Goal: Task Accomplishment & Management: Use online tool/utility

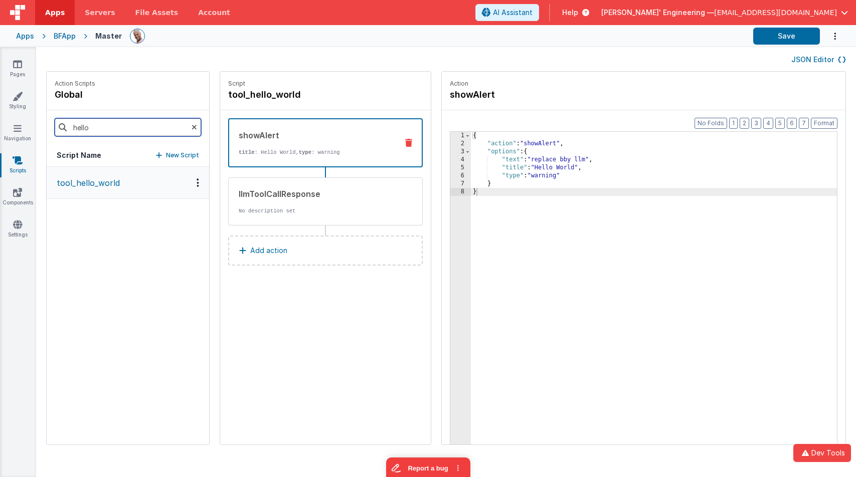
click at [111, 127] on input "hello" at bounding box center [128, 127] width 146 height 18
drag, startPoint x: 69, startPoint y: 126, endPoint x: 38, endPoint y: 125, distance: 31.6
click at [38, 125] on div "Action Scripts global hello Script Name New Script tool_hello_world Script tool…" at bounding box center [446, 263] width 820 height 384
type input "strea"
drag, startPoint x: 111, startPoint y: 185, endPoint x: 109, endPoint y: 249, distance: 63.2
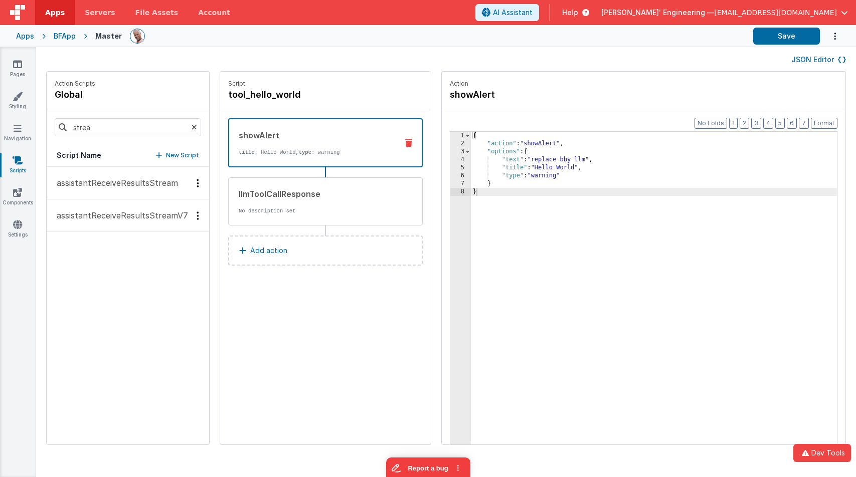
click at [109, 249] on div "assistantReceiveResultsStream assistantReceiveResultsStreamV7" at bounding box center [128, 306] width 162 height 278
click at [120, 218] on p "assistantReceiveResultsStreamV7" at bounding box center [119, 216] width 137 height 12
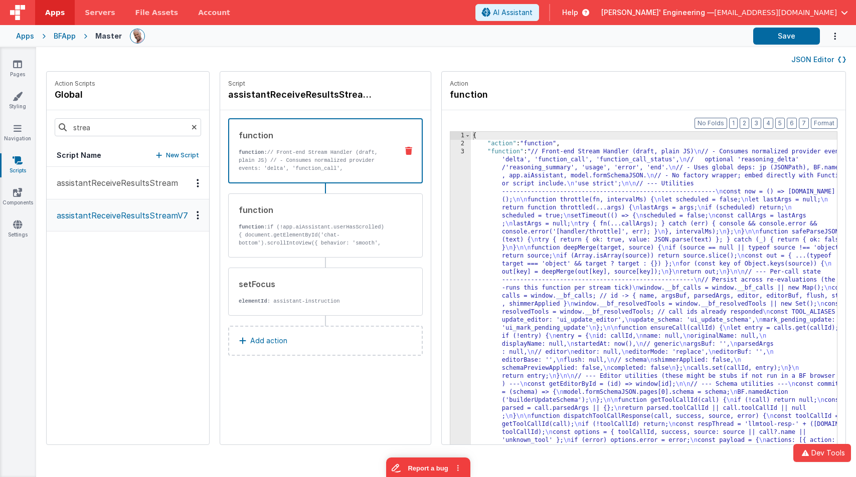
click at [303, 162] on p "function: // Front-end Stream Handler (draft, plain JS) // - Consumes normalize…" at bounding box center [314, 188] width 151 height 80
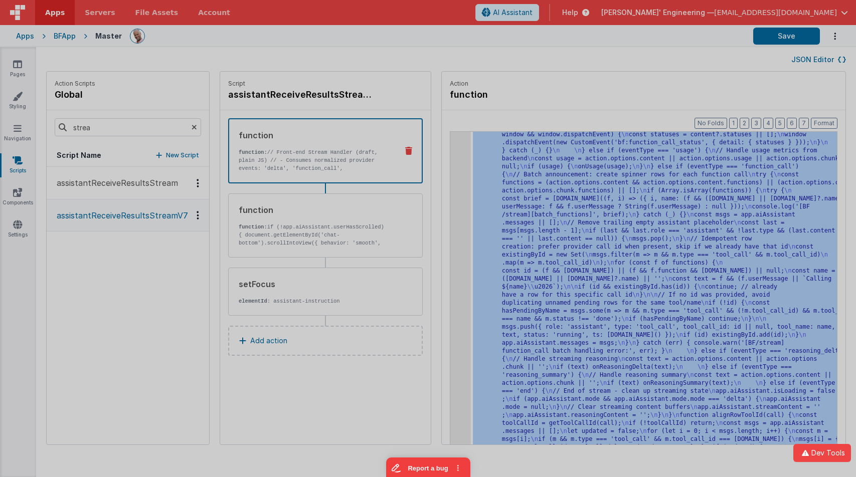
scroll to position [3137, 0]
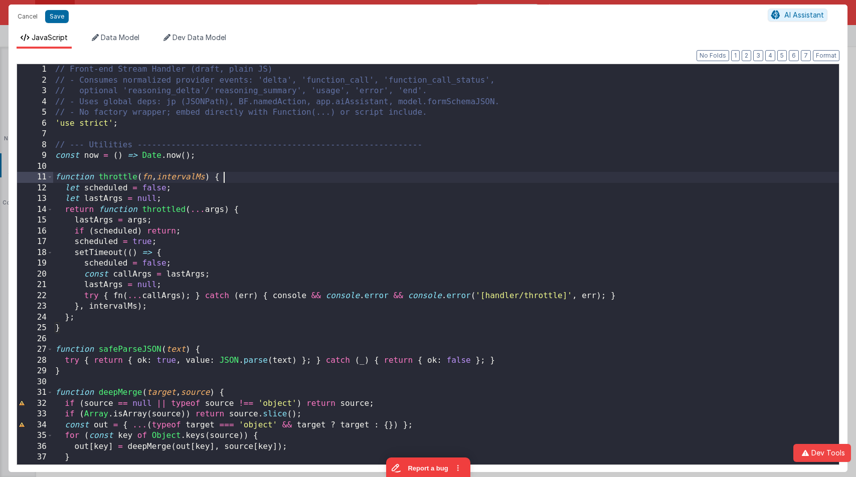
click at [454, 176] on div "// Front-end Stream Handler (draft, plain JS) // - Consumes normalized provider…" at bounding box center [446, 275] width 786 height 422
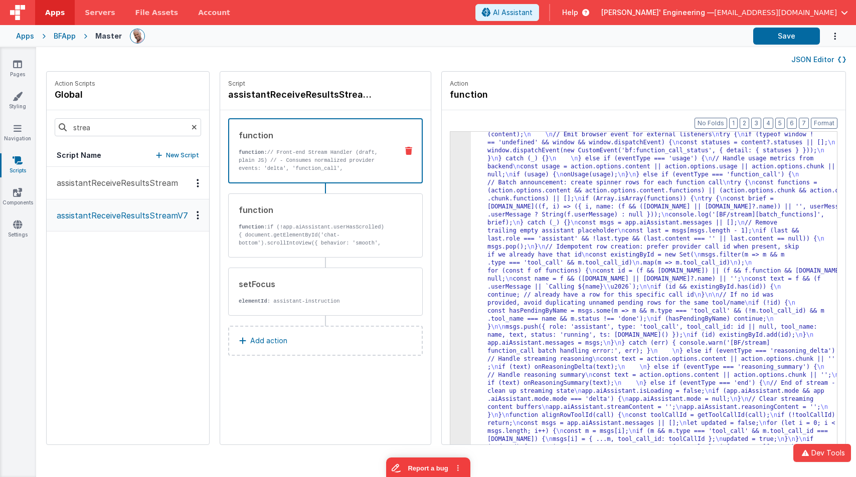
scroll to position [2993, 0]
click at [769, 39] on button "Save" at bounding box center [786, 36] width 67 height 17
click at [777, 46] on div "Apps BFApp Master Save" at bounding box center [428, 36] width 856 height 22
click at [774, 41] on button "Save" at bounding box center [786, 36] width 67 height 17
